Goal: Communication & Community: Answer question/provide support

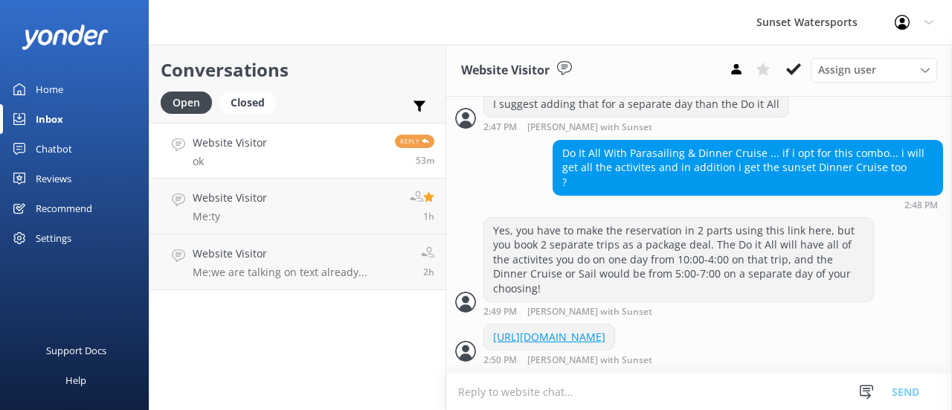
scroll to position [2080, 0]
click at [246, 275] on p "Me: we are talking on text already..." at bounding box center [280, 272] width 175 height 13
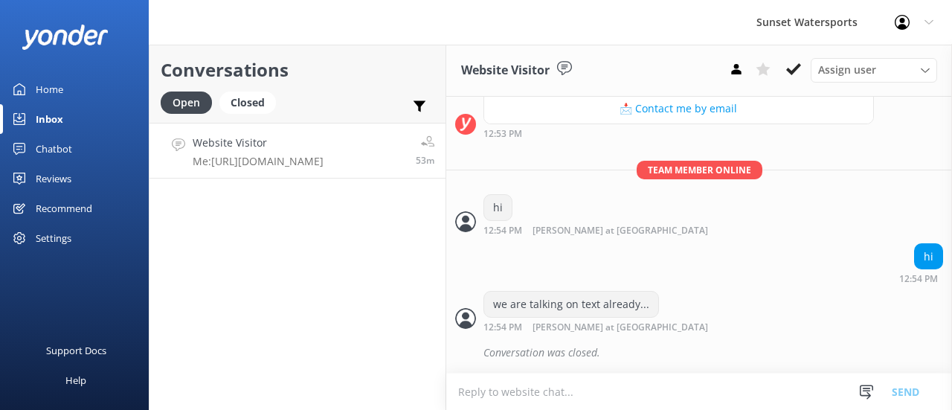
scroll to position [1570, 0]
click at [238, 157] on p "Me: [URL][DOMAIN_NAME]" at bounding box center [258, 161] width 131 height 13
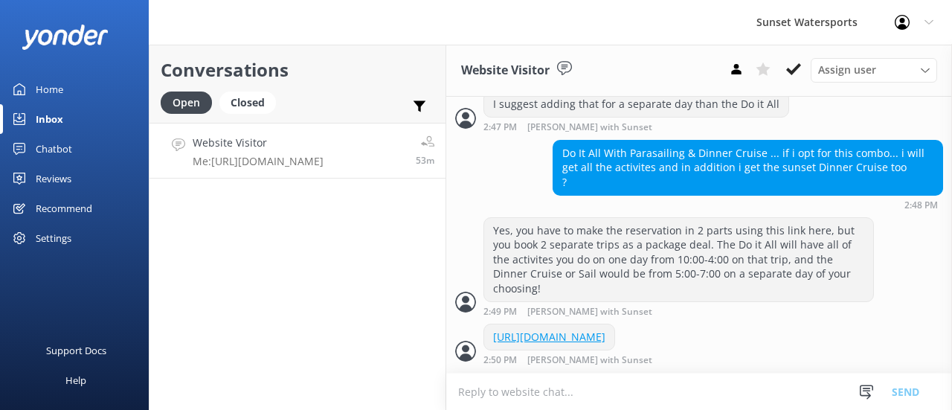
scroll to position [2080, 0]
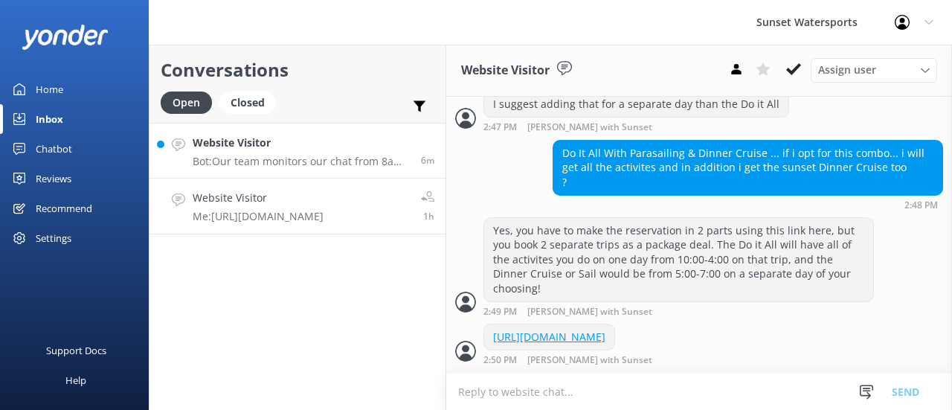
click at [280, 162] on p "Bot: Our team monitors our chat from 8am to 8pm and will be with you shortly. I…" at bounding box center [301, 161] width 217 height 13
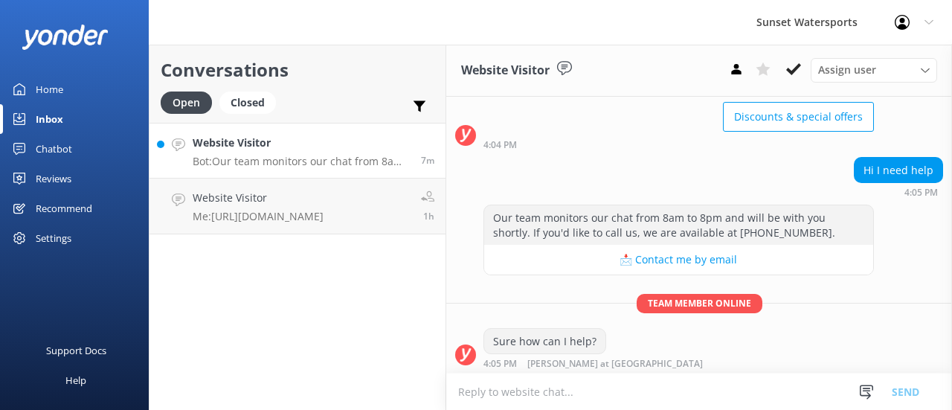
scroll to position [144, 0]
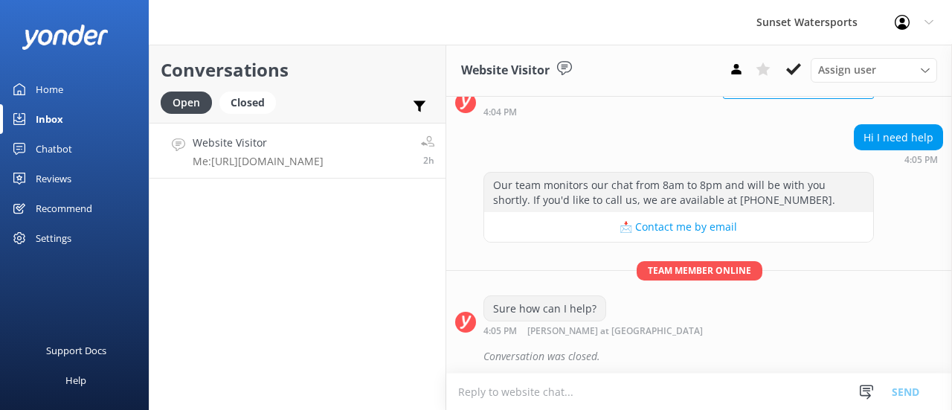
click at [248, 161] on p "Me: [URL][DOMAIN_NAME]" at bounding box center [258, 161] width 131 height 13
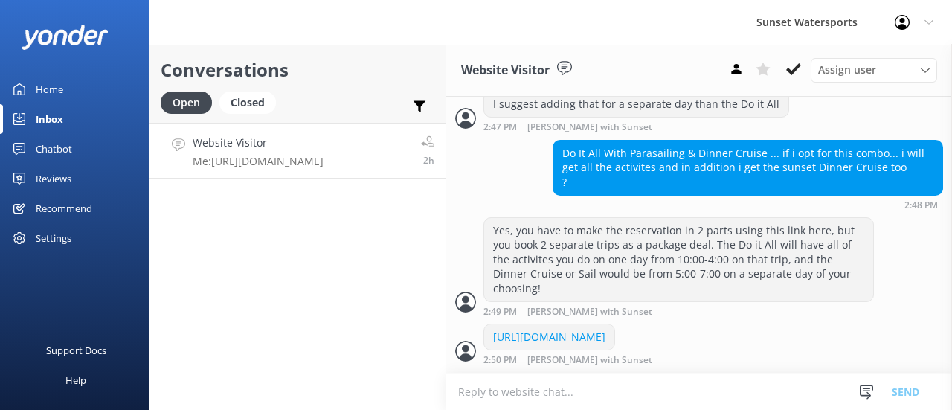
scroll to position [2080, 0]
click at [353, 231] on div "Conversations Open Closed Important Assigned to me Unassigned Website Visitor M…" at bounding box center [298, 227] width 298 height 365
click at [260, 138] on h4 "Website Visitor" at bounding box center [258, 143] width 131 height 16
click at [257, 166] on p "Me: [URL][DOMAIN_NAME]" at bounding box center [258, 161] width 131 height 13
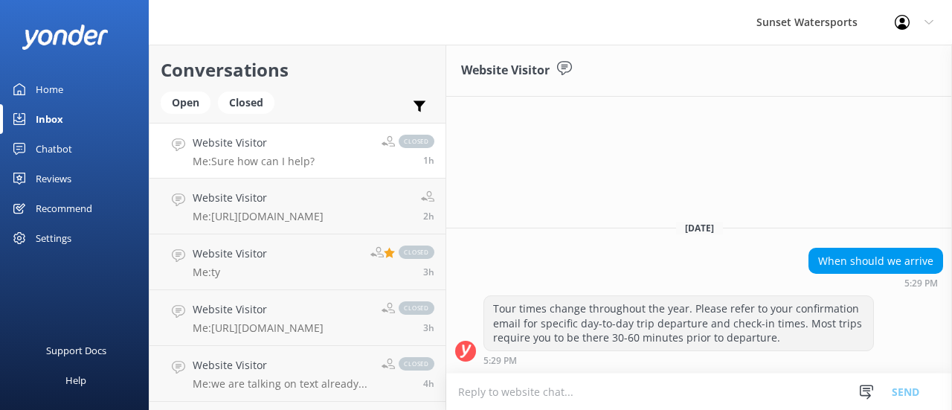
click at [226, 161] on p "Me: Sure how can I help?" at bounding box center [254, 161] width 122 height 13
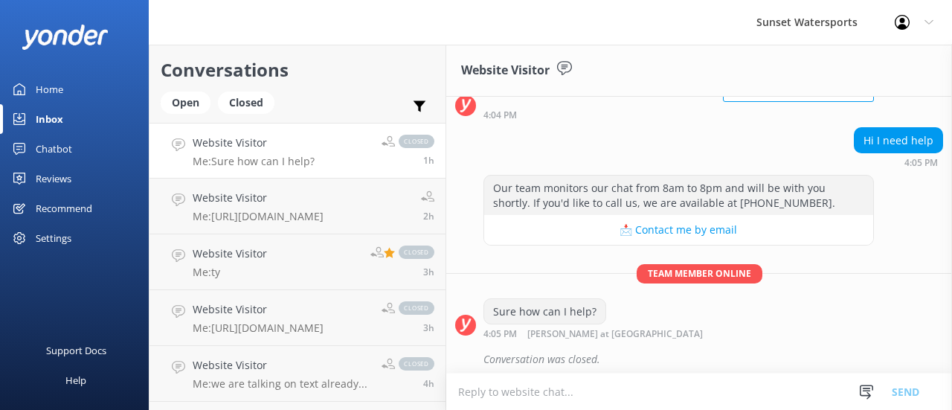
scroll to position [144, 0]
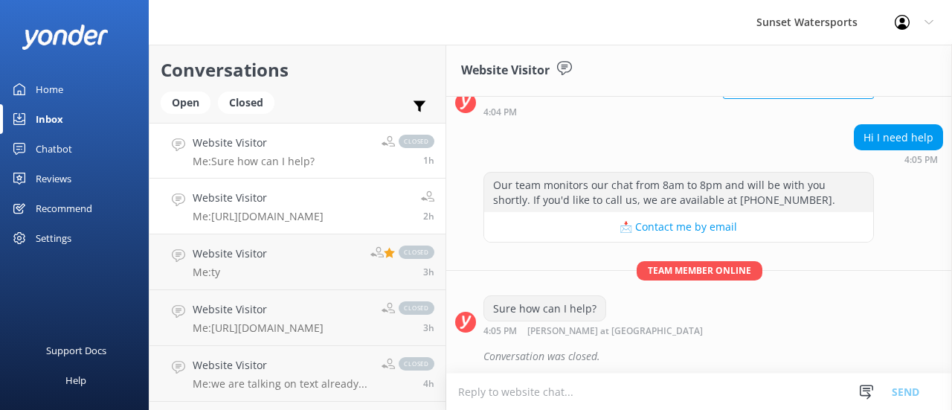
click at [237, 200] on h4 "Website Visitor" at bounding box center [258, 198] width 131 height 16
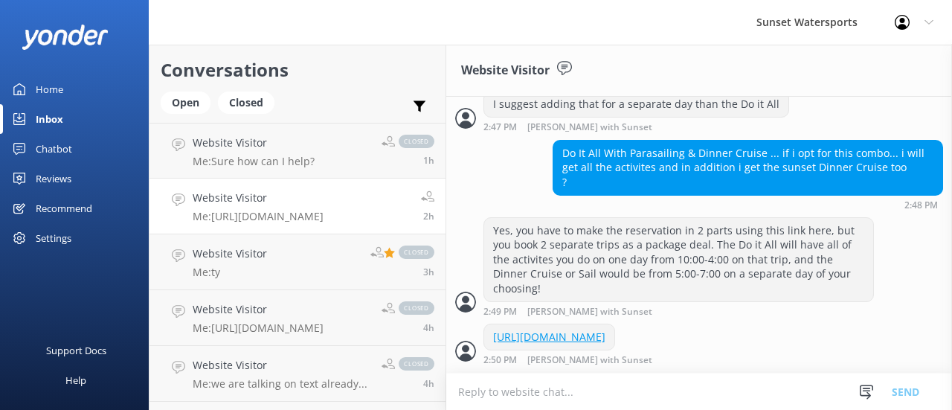
scroll to position [2080, 0]
click at [185, 100] on div "Open" at bounding box center [186, 103] width 50 height 22
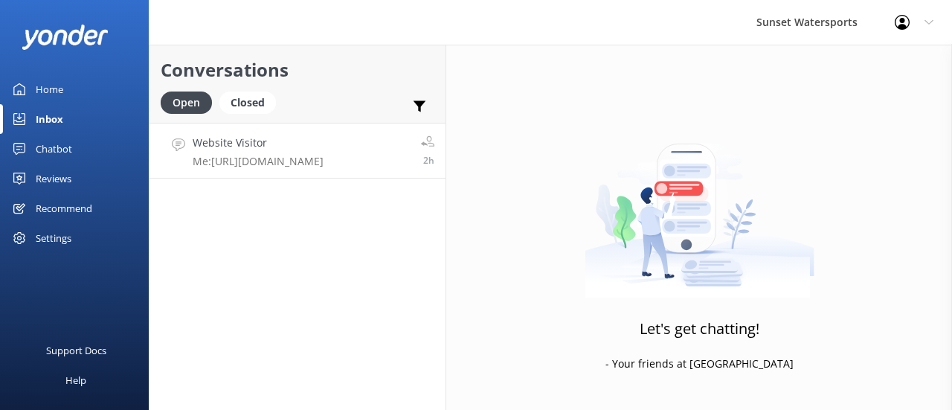
click at [275, 151] on h4 "Website Visitor" at bounding box center [258, 143] width 131 height 16
